Goal: Task Accomplishment & Management: Use online tool/utility

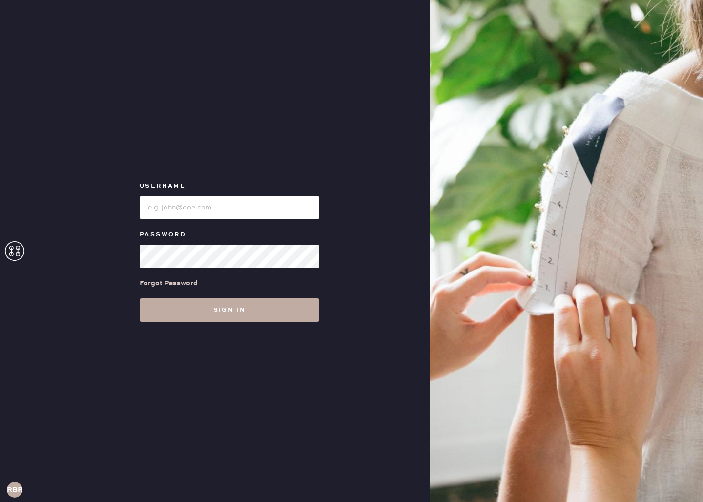
type input "reformationbethesdarow"
click at [267, 307] on button "Sign in" at bounding box center [230, 309] width 180 height 23
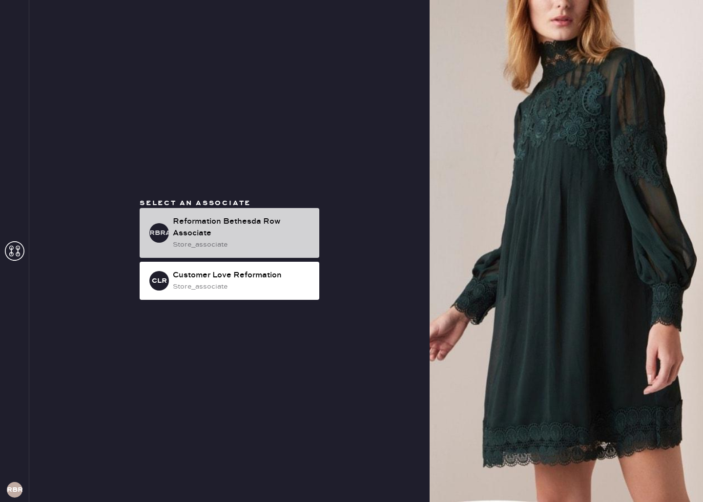
click at [273, 234] on div "Reformation Bethesda Row Associate" at bounding box center [242, 227] width 139 height 23
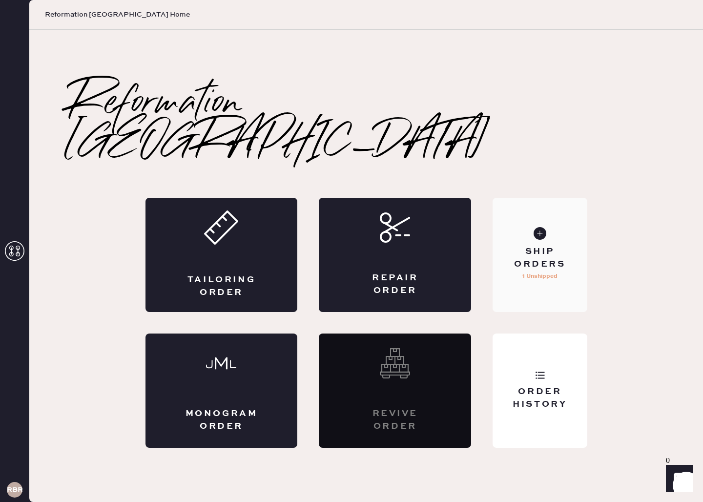
click at [573, 245] on div "Ship Orders" at bounding box center [539, 257] width 79 height 24
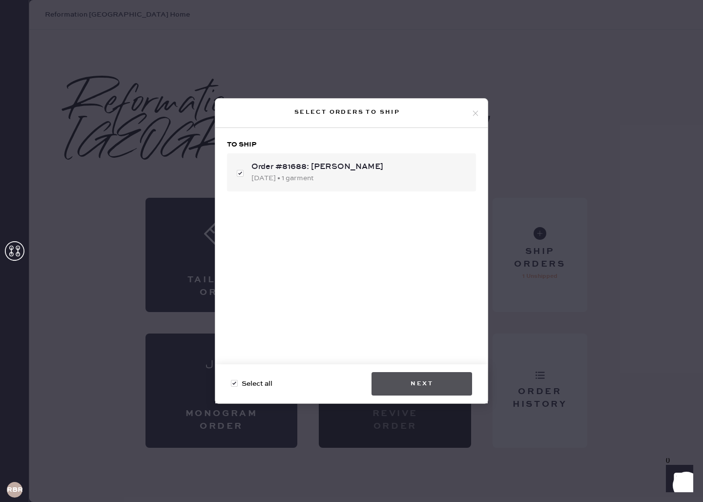
click at [419, 378] on button "Next" at bounding box center [421, 383] width 101 height 23
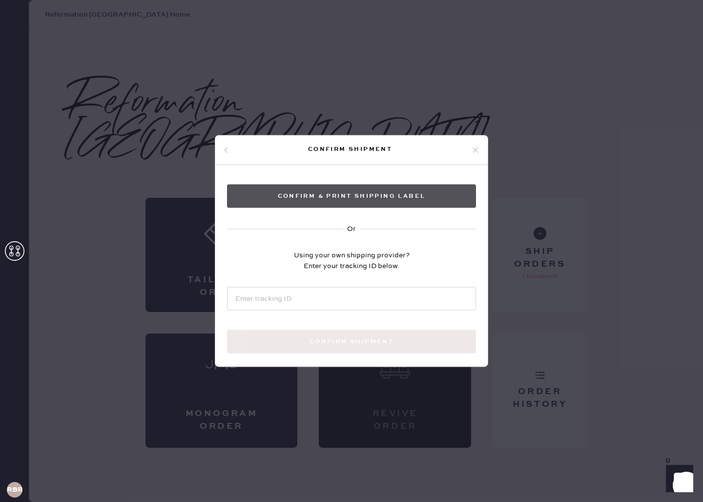
click at [377, 191] on button "Confirm & Print shipping label" at bounding box center [351, 195] width 249 height 23
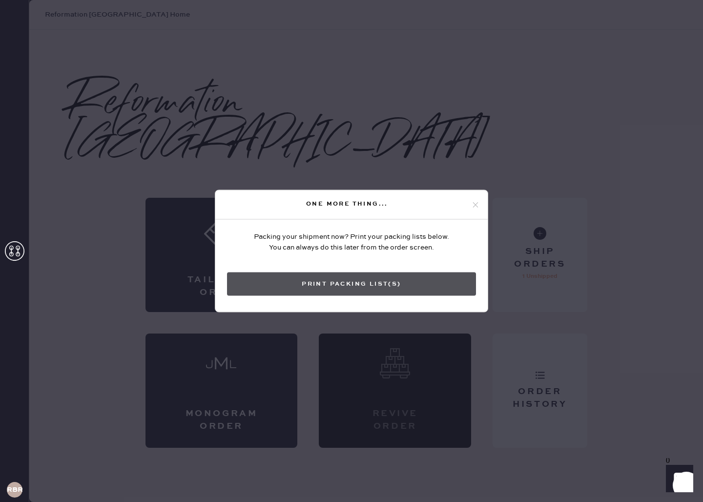
click at [318, 289] on button "Print Packing List(s)" at bounding box center [351, 283] width 249 height 23
